Goal: Task Accomplishment & Management: Use online tool/utility

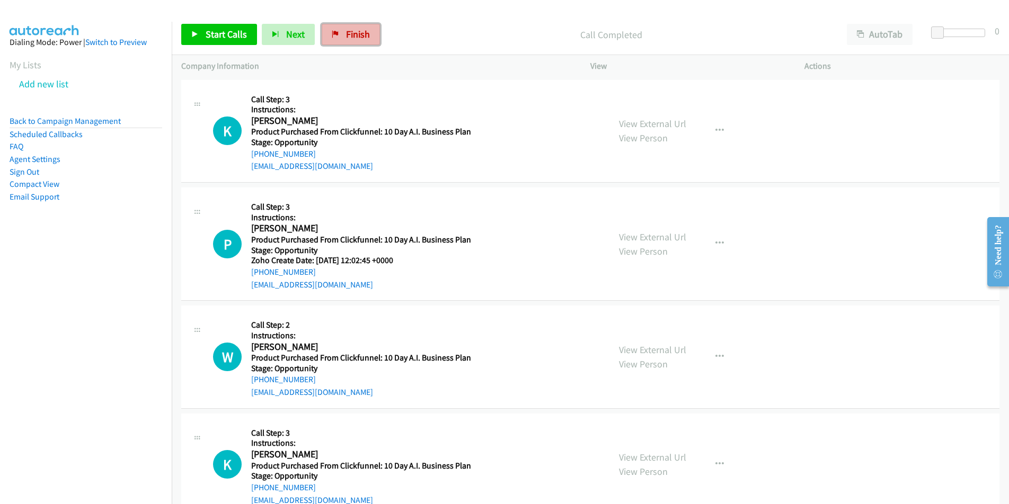
click at [357, 29] on span "Finish" at bounding box center [358, 34] width 24 height 12
click at [209, 40] on span "Start Calls" at bounding box center [226, 34] width 41 height 12
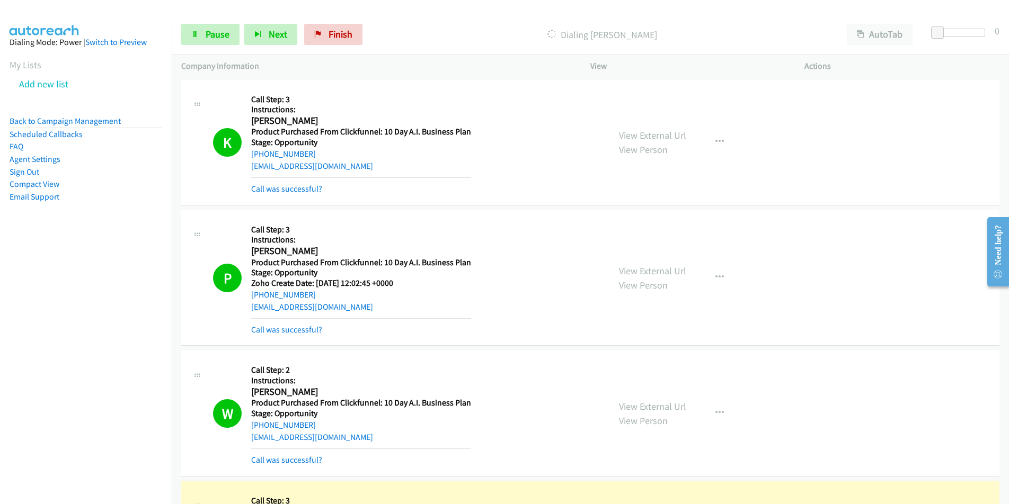
scroll to position [367, 0]
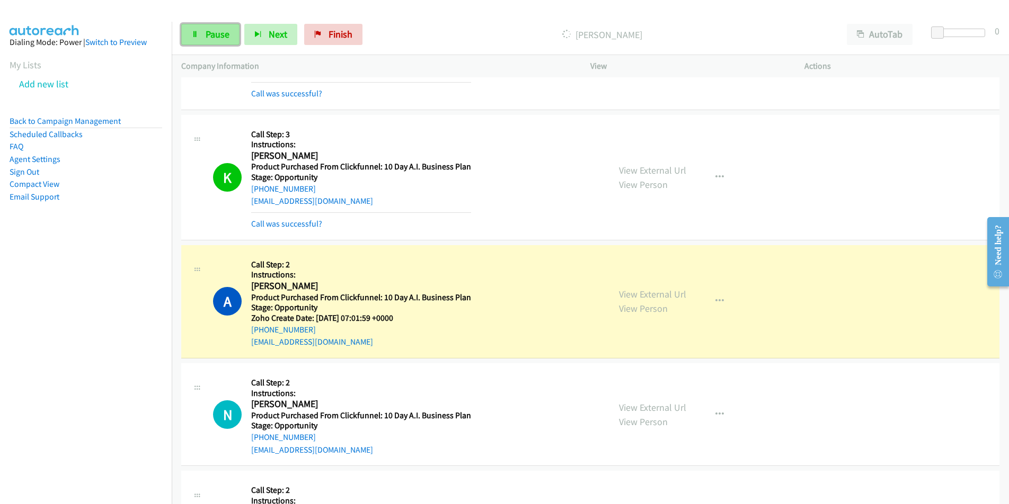
click at [206, 28] on link "Pause" at bounding box center [210, 34] width 58 height 21
